Goal: Information Seeking & Learning: Find specific fact

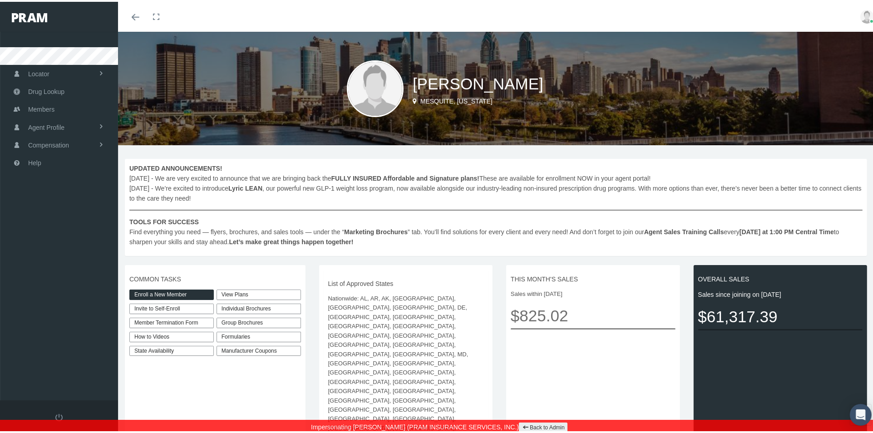
click at [239, 294] on link "View Plans" at bounding box center [258, 293] width 84 height 10
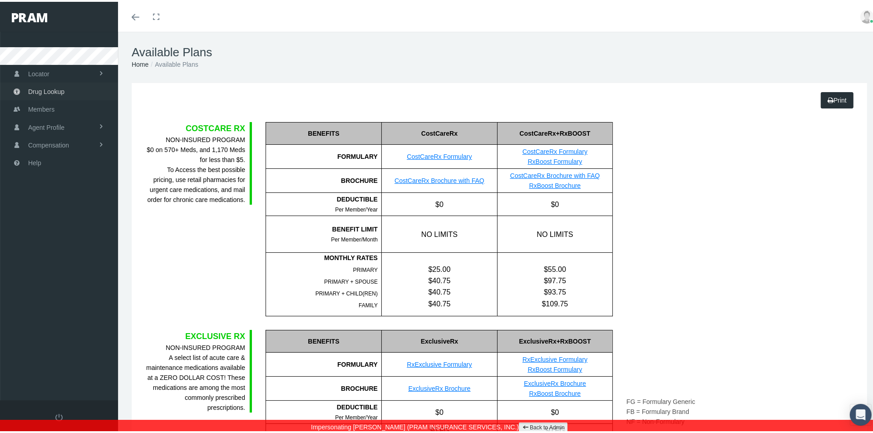
click at [62, 90] on span "Drug Lookup" at bounding box center [46, 89] width 36 height 17
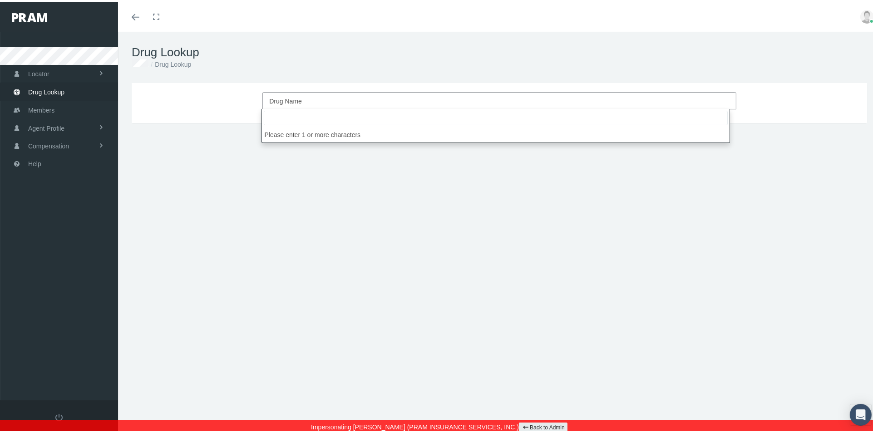
click at [310, 97] on span "Drug Name" at bounding box center [496, 99] width 454 height 12
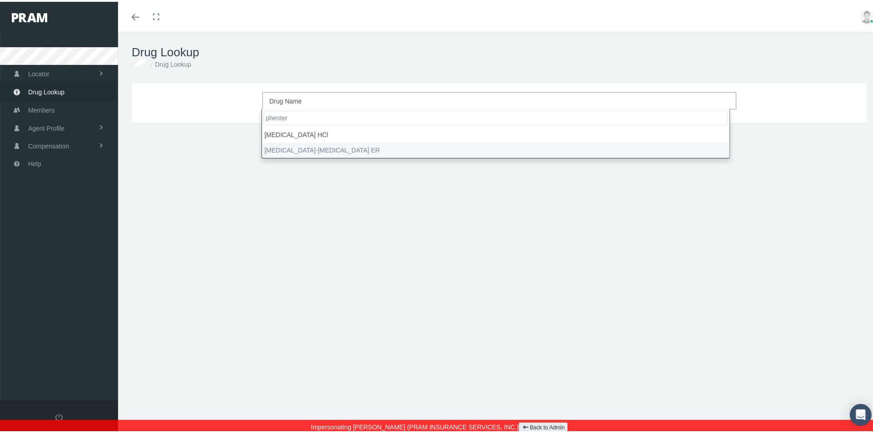
type input "phenter"
select select "Phentermine-Topiramate ER"
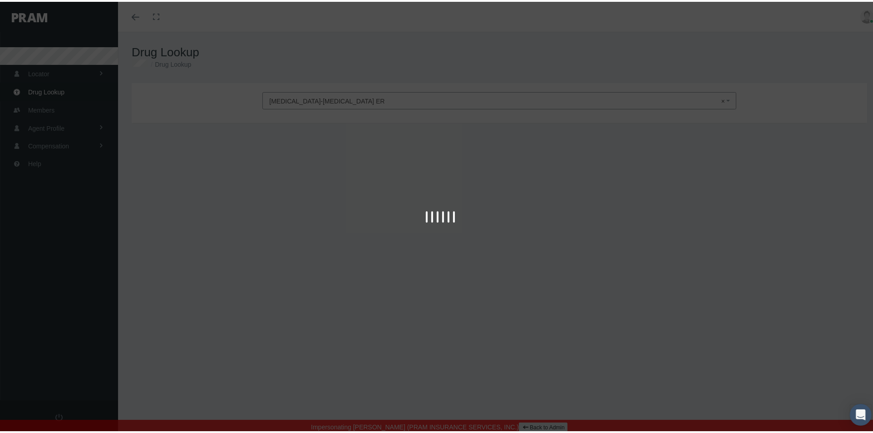
type input "30"
select select "Capsule Extended Release 24 Hour"
select select "11.25-69 MG"
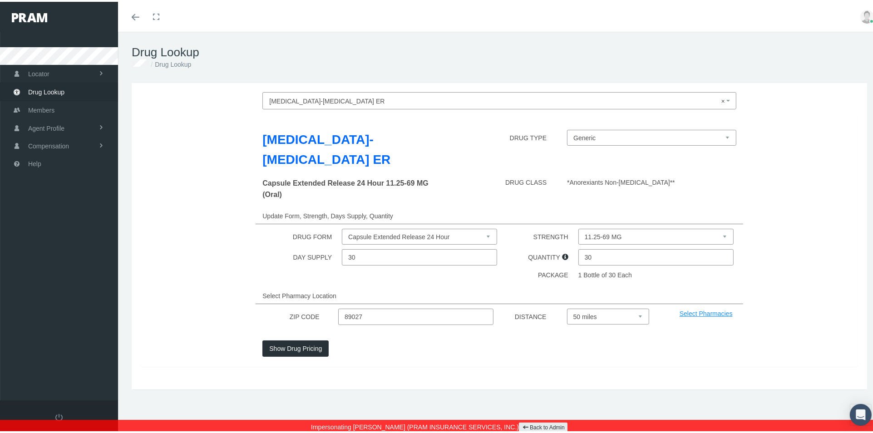
click at [397, 321] on input "89027" at bounding box center [415, 315] width 155 height 16
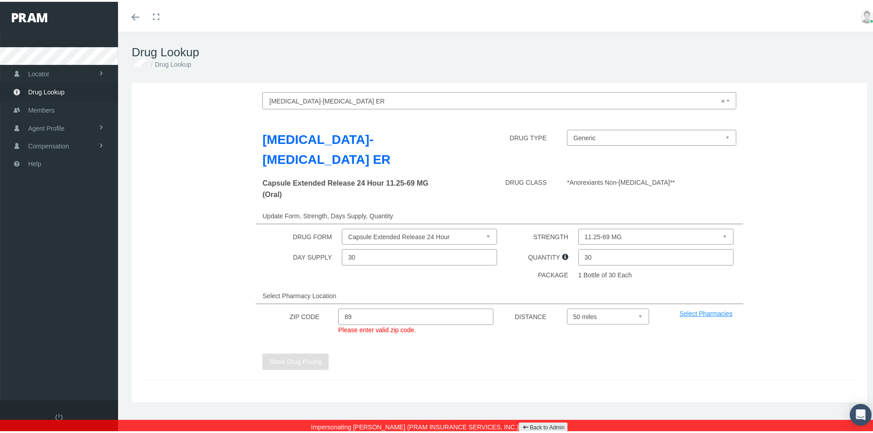
type input "8"
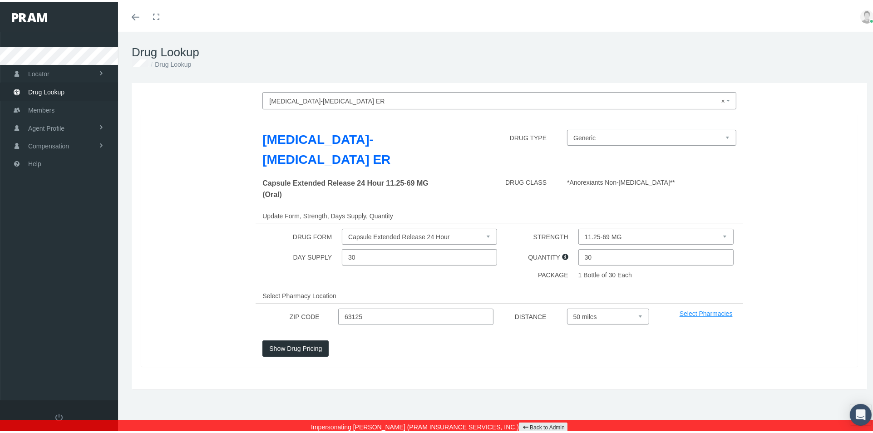
type input "63125"
click at [665, 239] on select "11.25-69 MG 15-92 MG 3.75-23 MG 7.5-46 MG" at bounding box center [655, 235] width 155 height 16
click at [578, 227] on select "11.25-69 MG 15-92 MG 3.75-23 MG 7.5-46 MG" at bounding box center [655, 235] width 155 height 16
click at [313, 344] on button "Show Drug Pricing" at bounding box center [295, 347] width 66 height 16
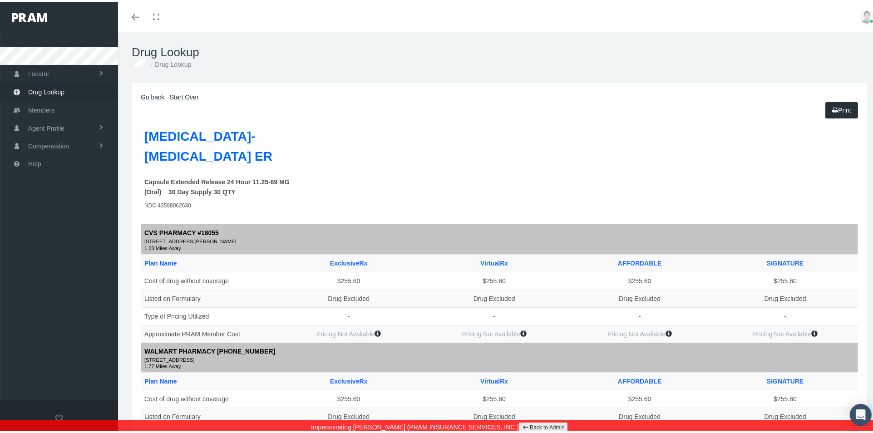
click at [143, 94] on link "Go back" at bounding box center [153, 95] width 24 height 7
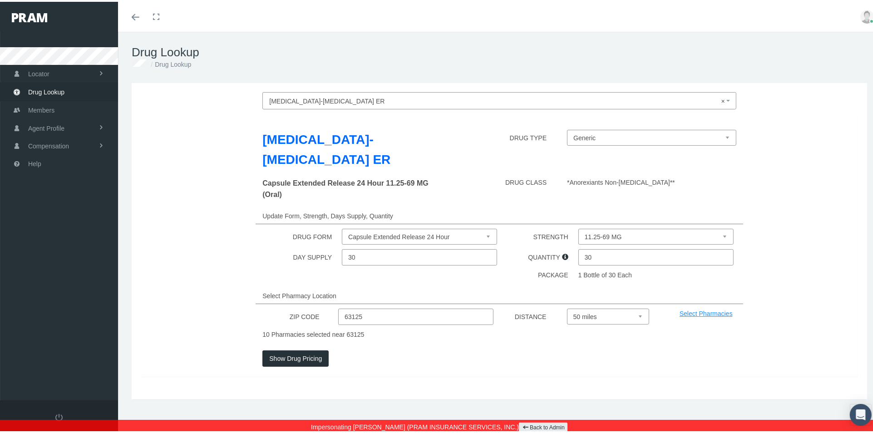
click at [135, 16] on icon "Toggle menubar" at bounding box center [136, 15] width 8 height 5
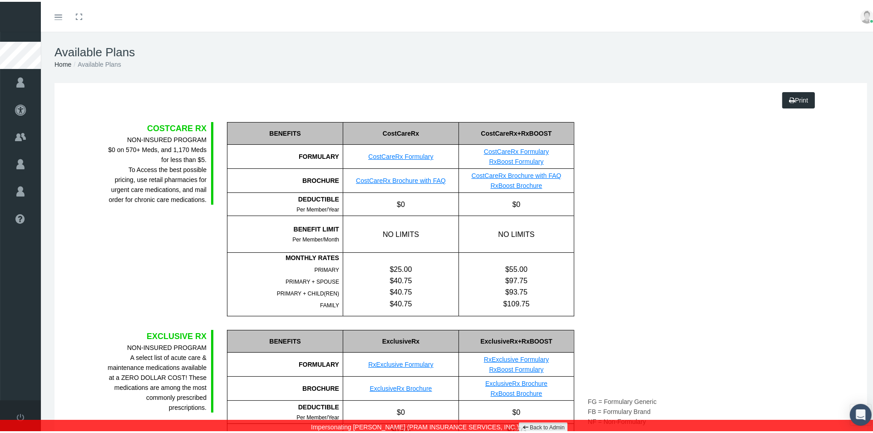
click at [528, 427] on link "Back to Admin" at bounding box center [543, 426] width 49 height 10
